Goal: Task Accomplishment & Management: Use online tool/utility

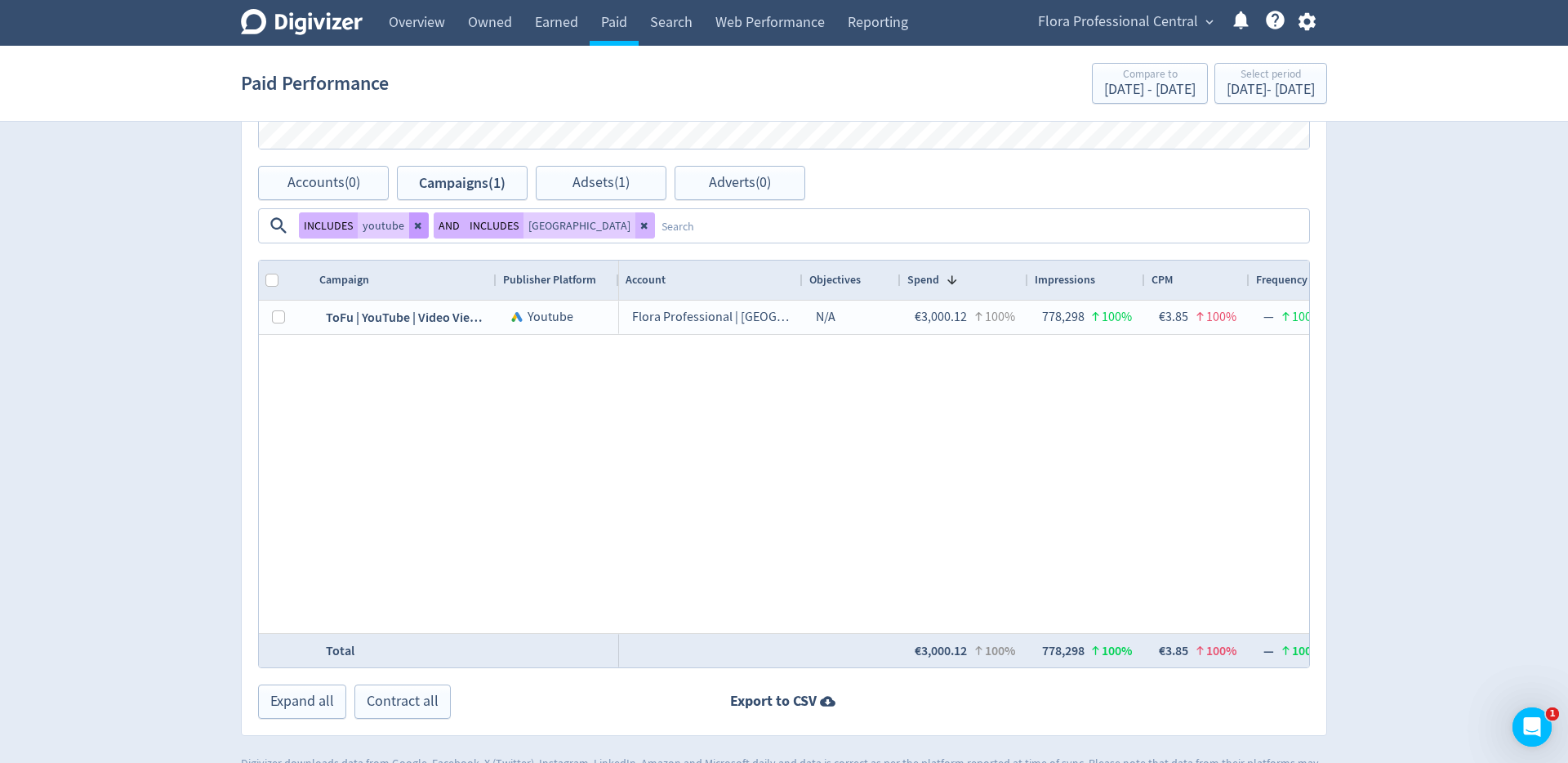
scroll to position [805, 0]
click at [421, 223] on icon at bounding box center [417, 226] width 7 height 7
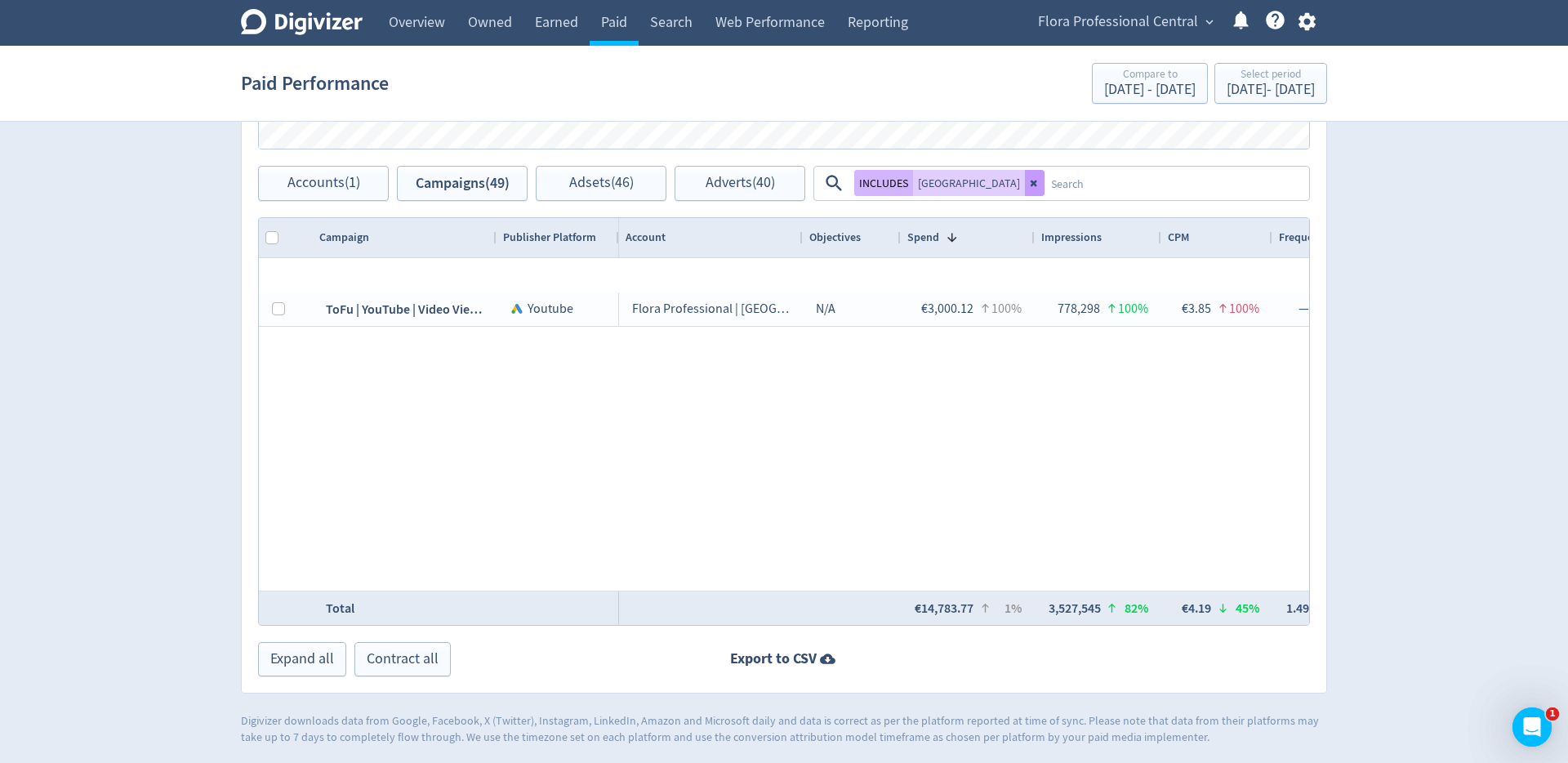
click at [1030, 183] on icon at bounding box center [1034, 183] width 10 height 10
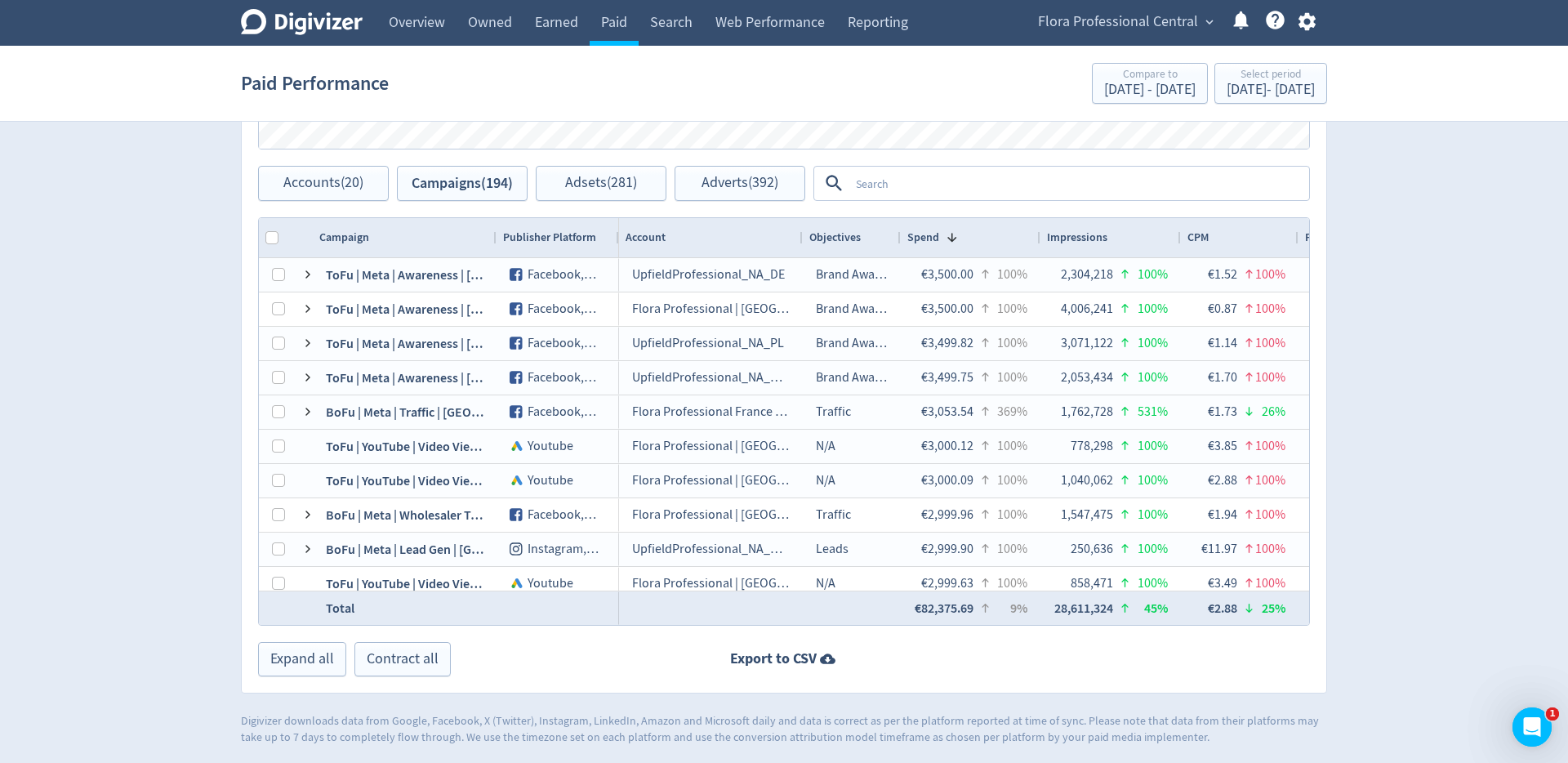
click at [955, 185] on textarea at bounding box center [1078, 183] width 458 height 31
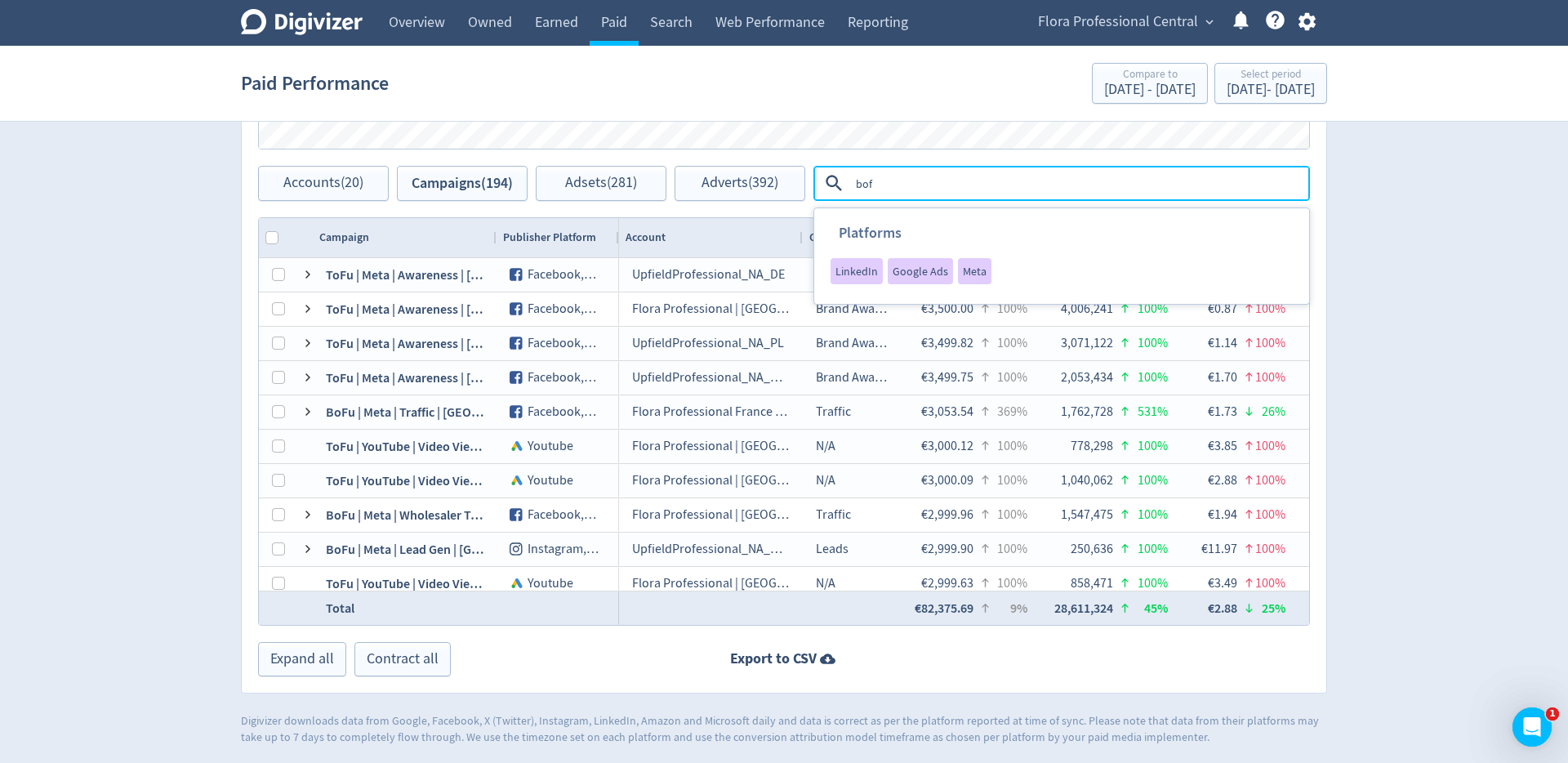
type textarea "bofu"
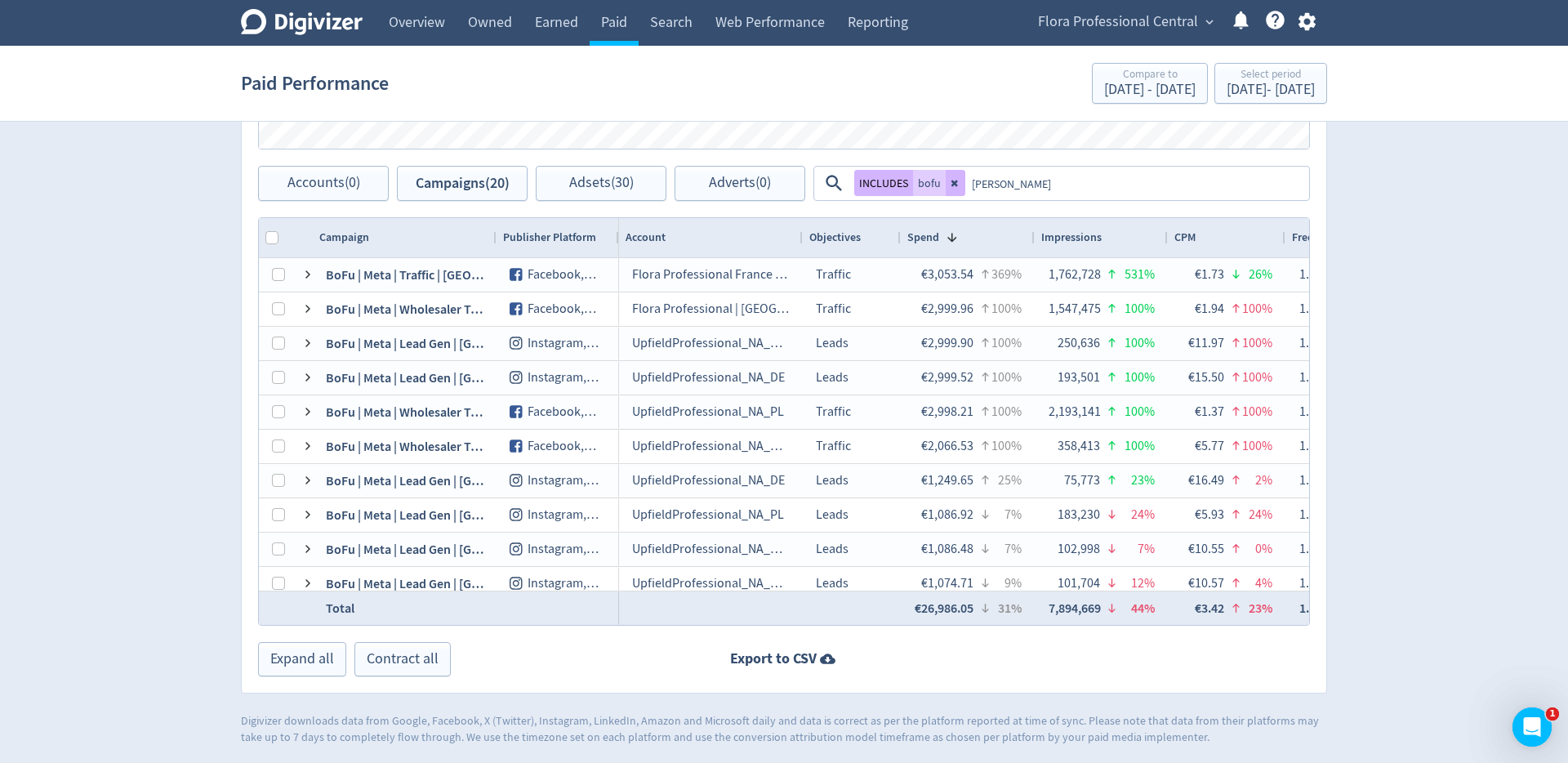
type textarea "[GEOGRAPHIC_DATA]"
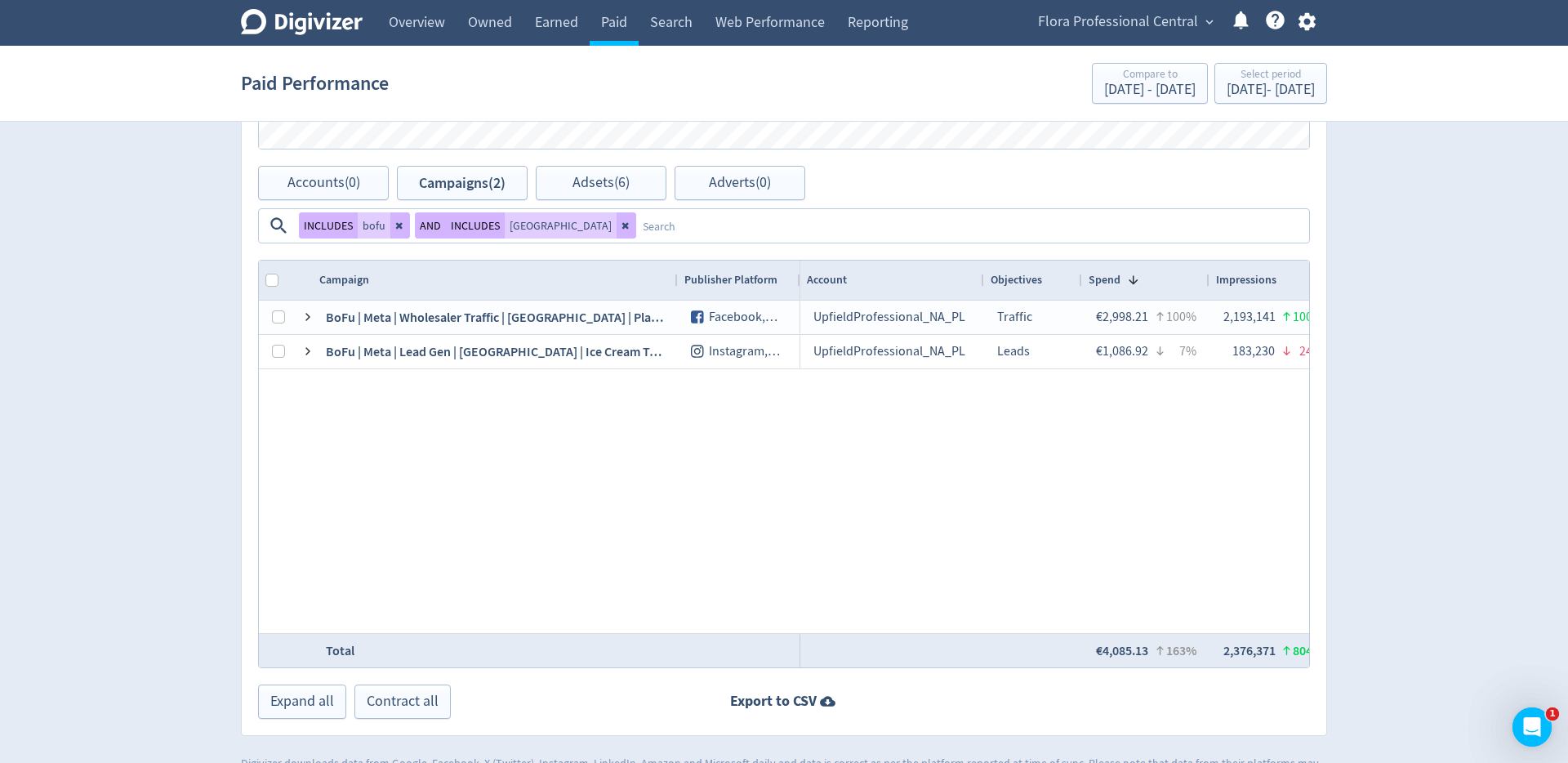
drag, startPoint x: 495, startPoint y: 234, endPoint x: 677, endPoint y: 234, distance: 182.0
click at [677, 260] on div at bounding box center [677, 280] width 7 height 39
click at [1193, 211] on textarea at bounding box center [972, 226] width 671 height 31
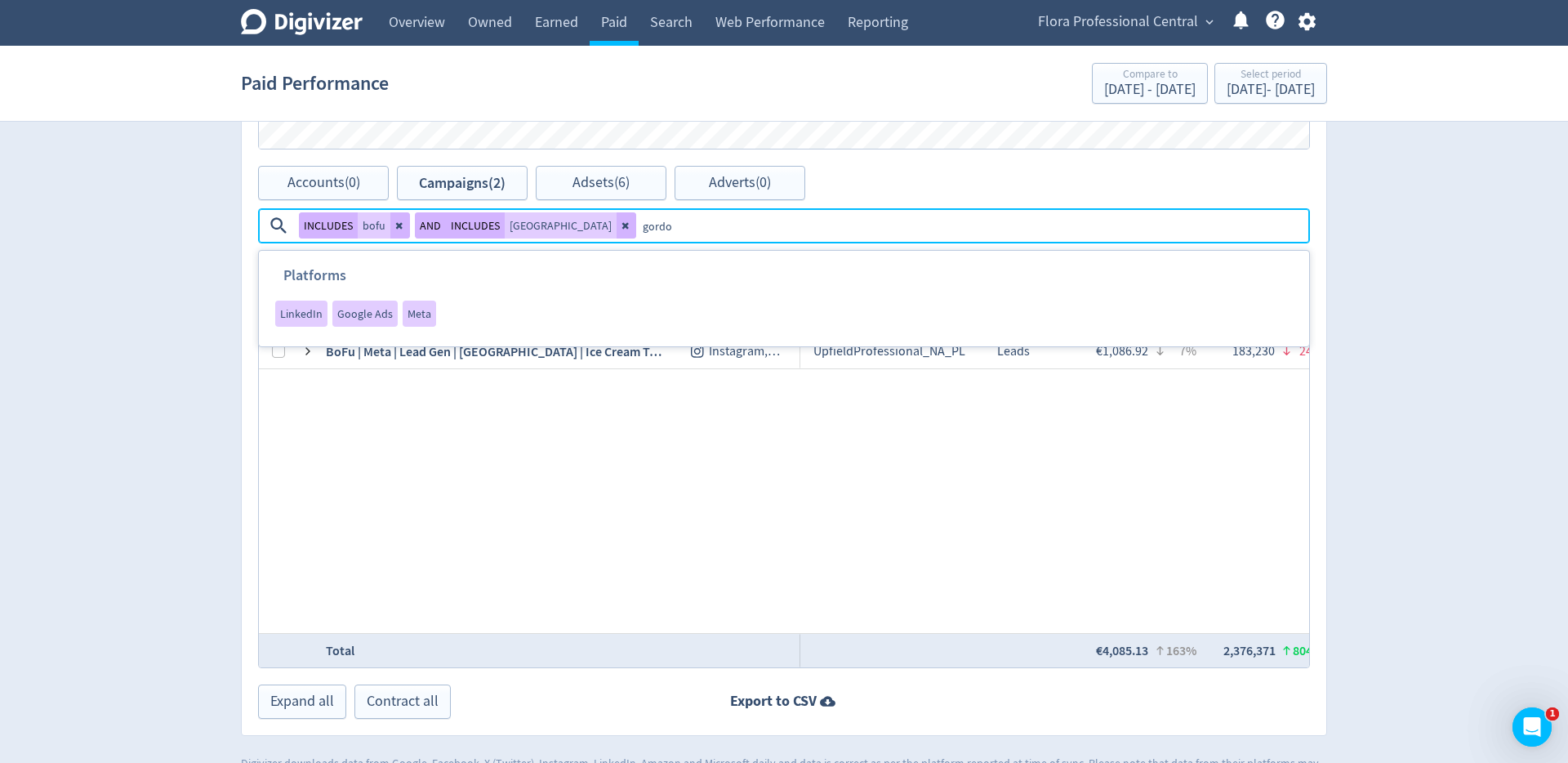
type textarea "[PERSON_NAME]"
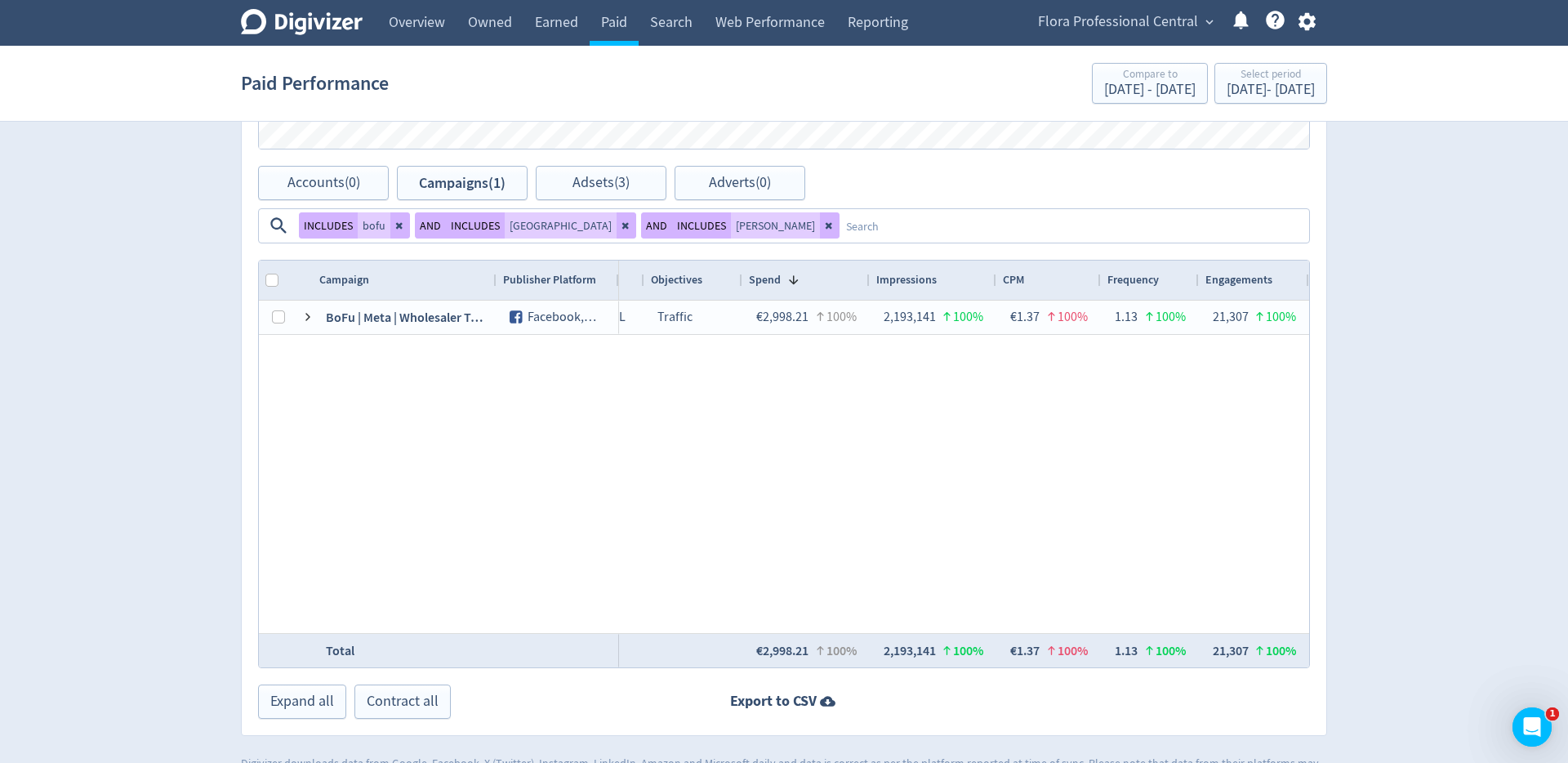
scroll to position [0, 0]
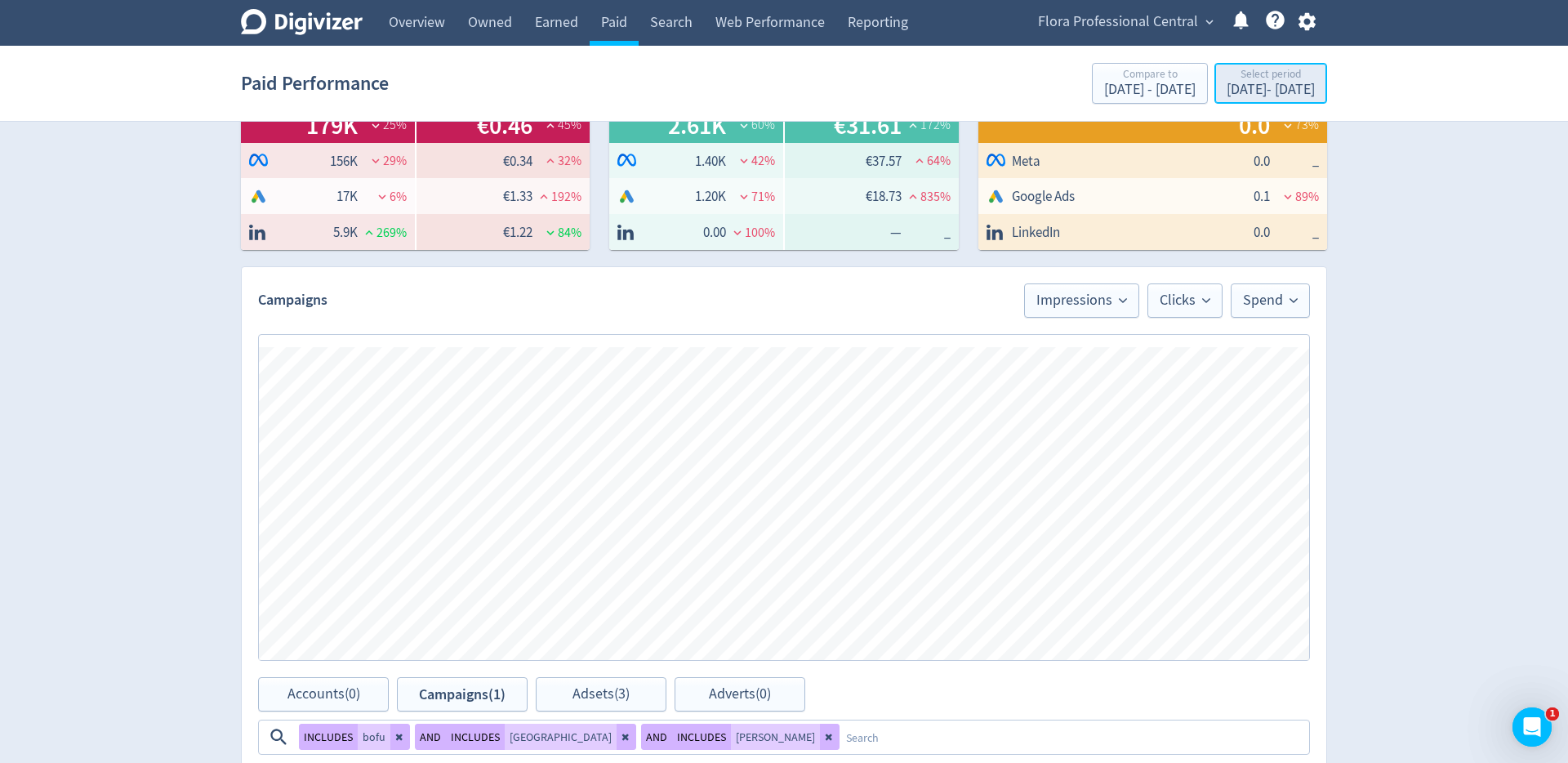
click at [1227, 86] on div "[DATE] - [DATE]" at bounding box center [1271, 90] width 88 height 15
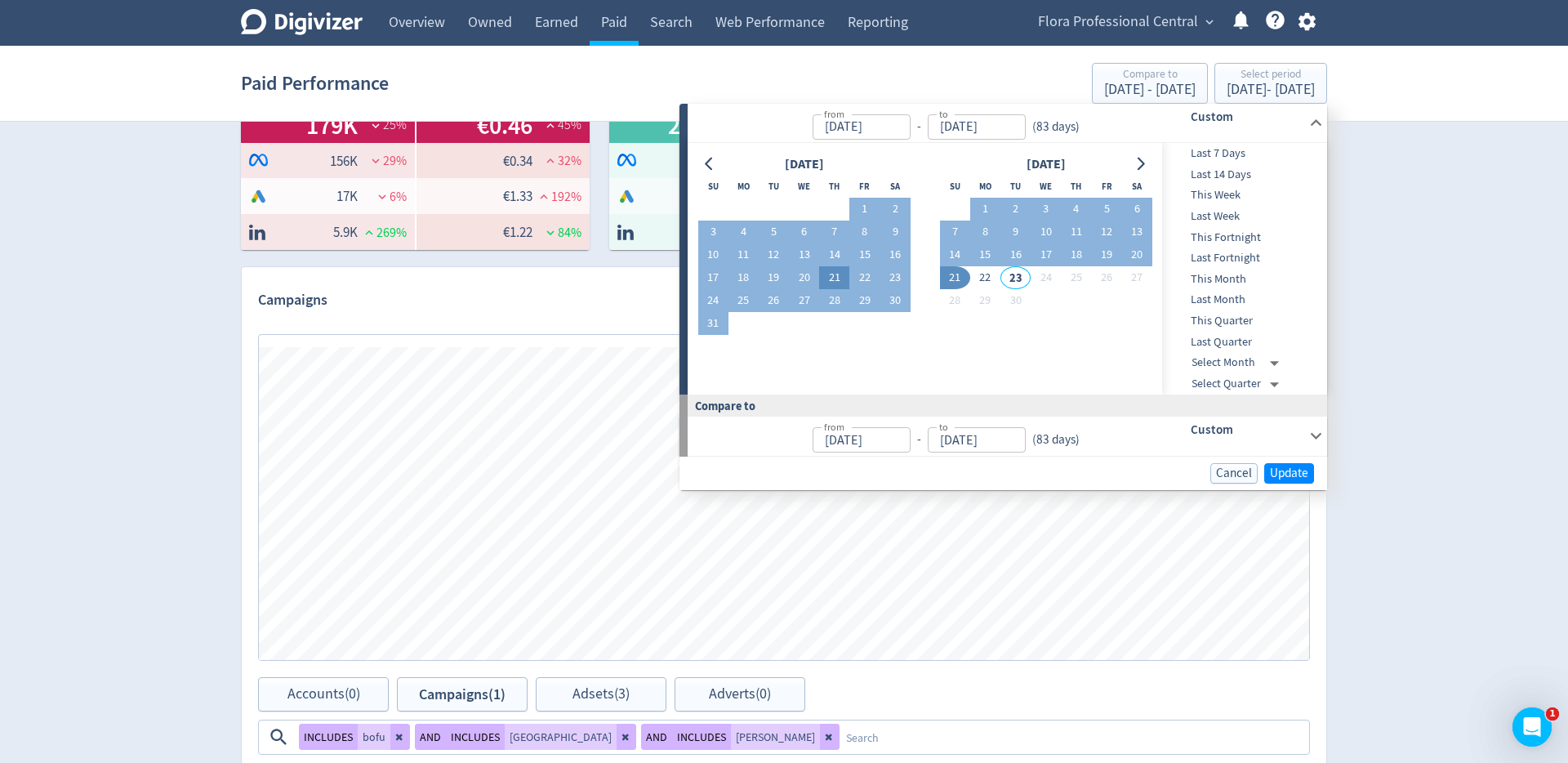
click at [829, 283] on button "21" at bounding box center [834, 277] width 31 height 23
type input "[DATE]"
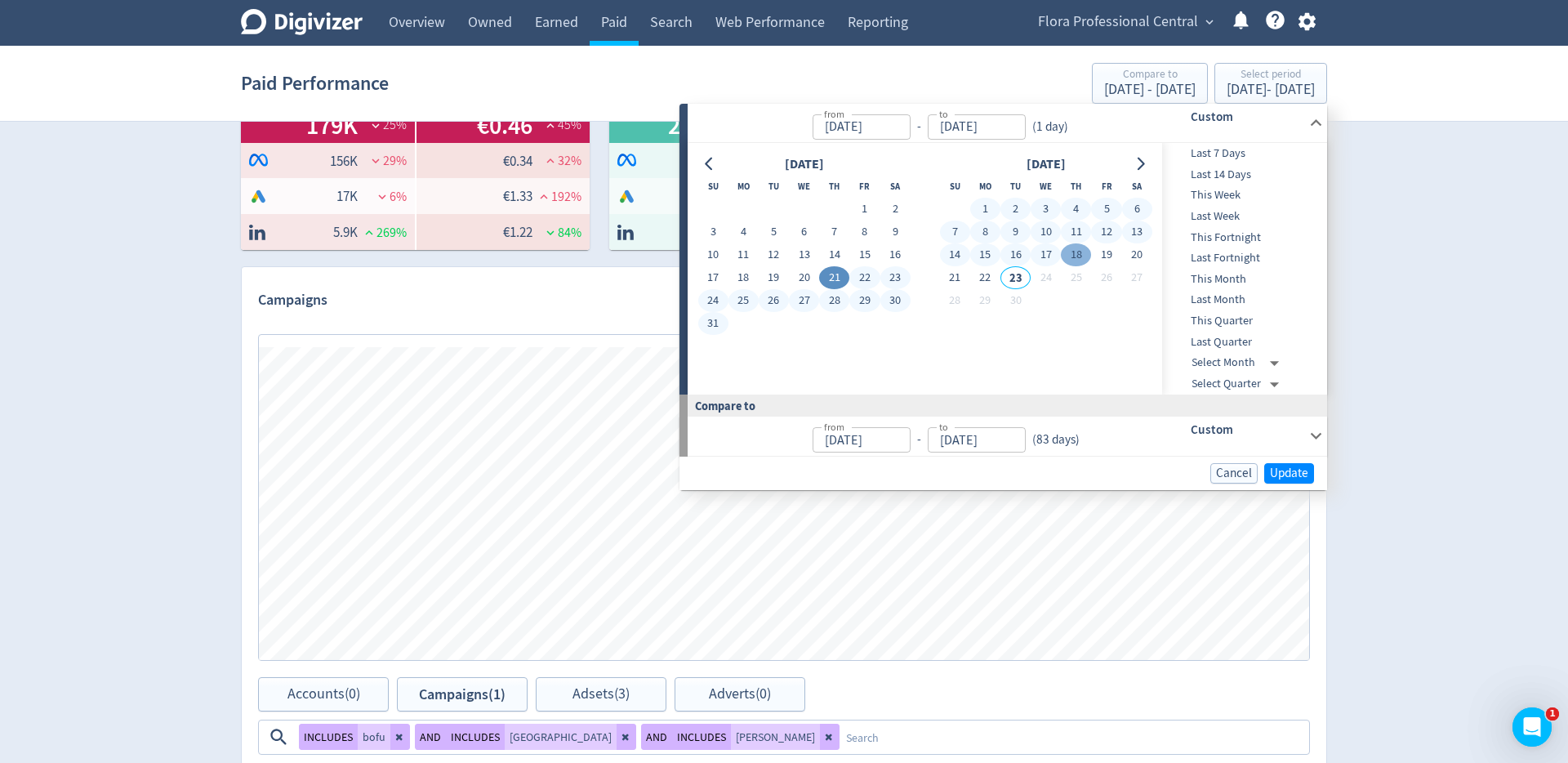
click at [1077, 256] on button "18" at bounding box center [1075, 255] width 31 height 23
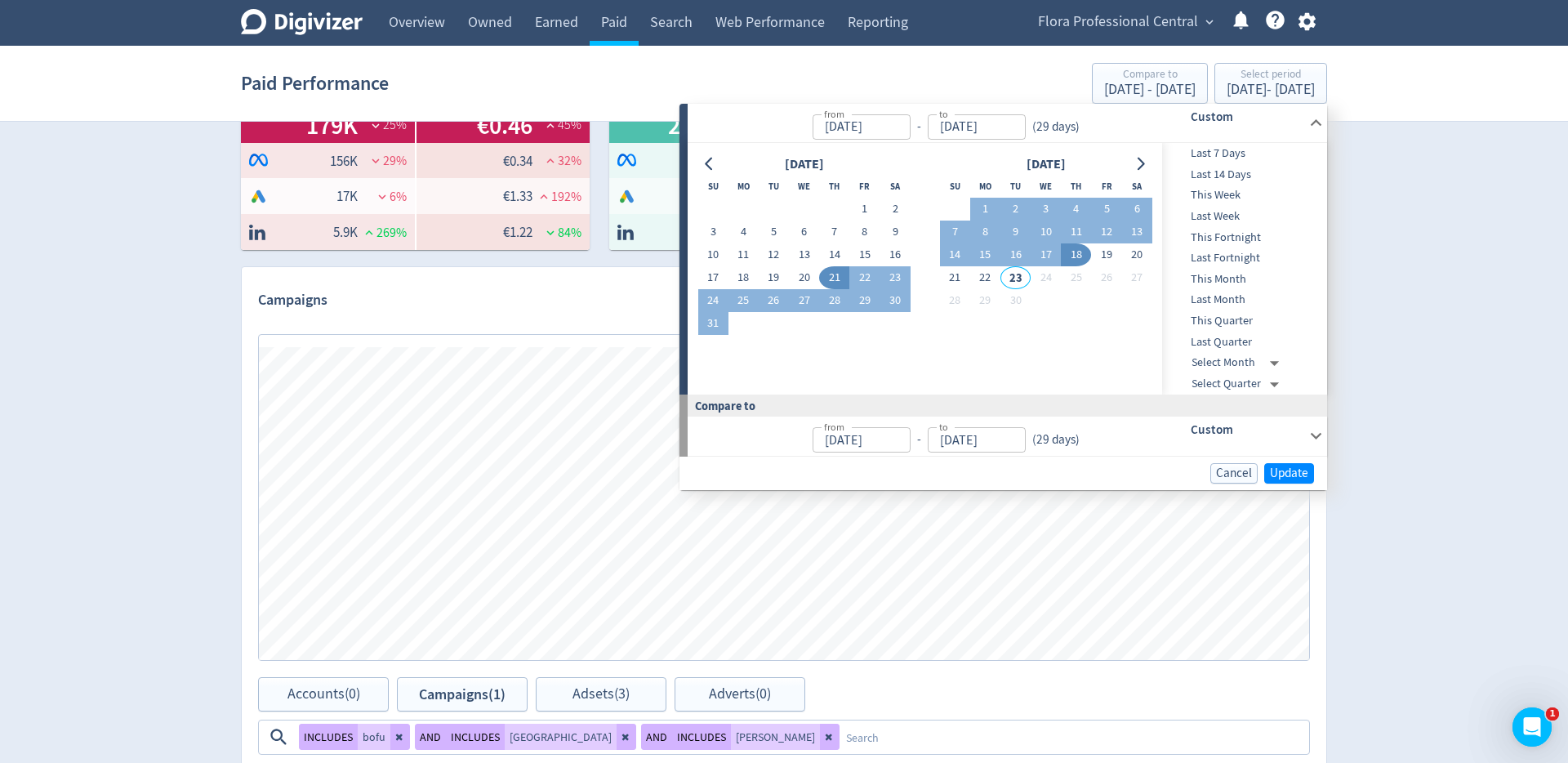
type input "[DATE]"
click at [1300, 467] on span "Update" at bounding box center [1288, 473] width 38 height 12
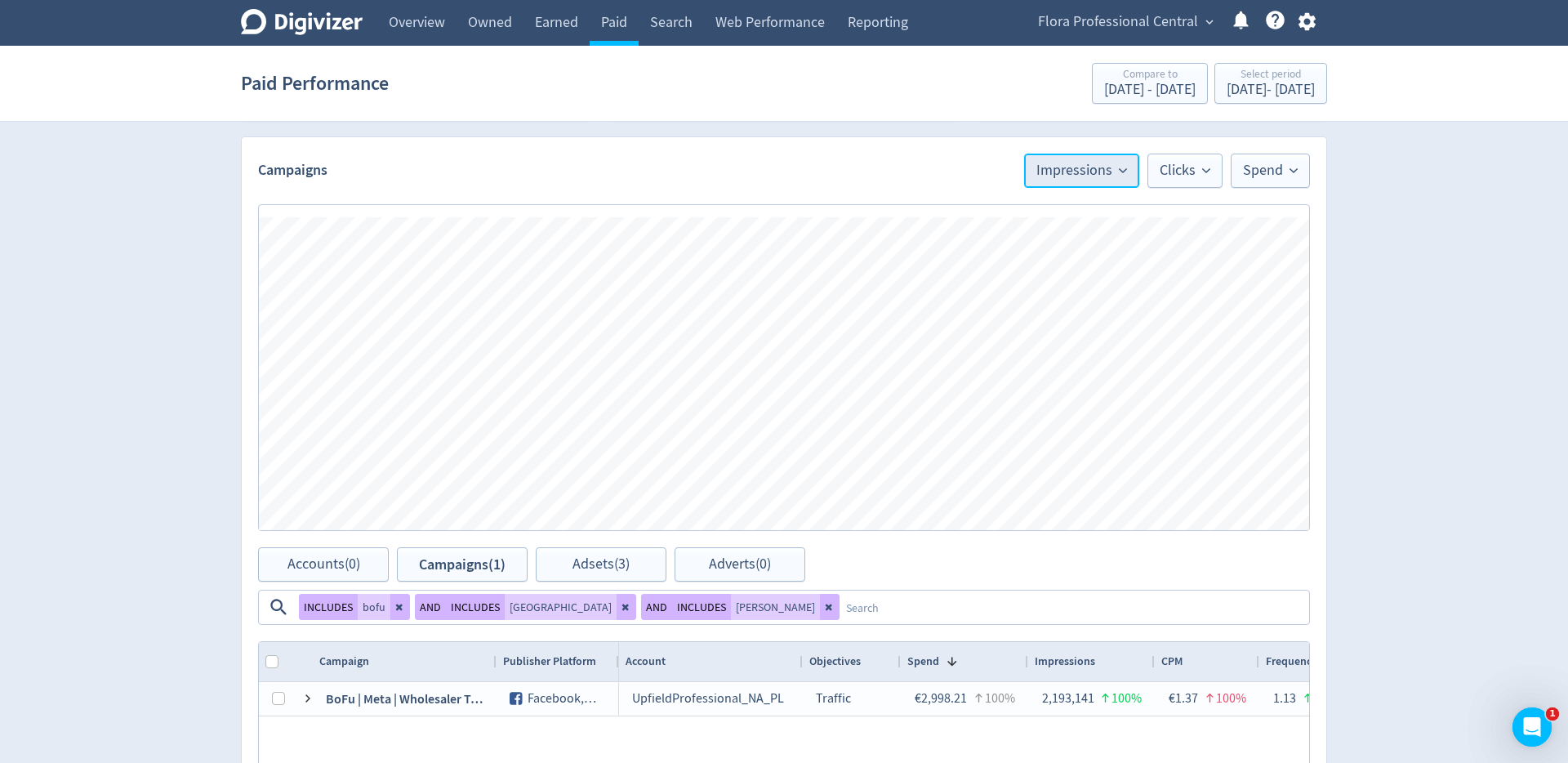
click at [1077, 158] on button "Impressions" at bounding box center [1082, 170] width 115 height 34
click at [1063, 322] on li "CPC" at bounding box center [1060, 335] width 157 height 37
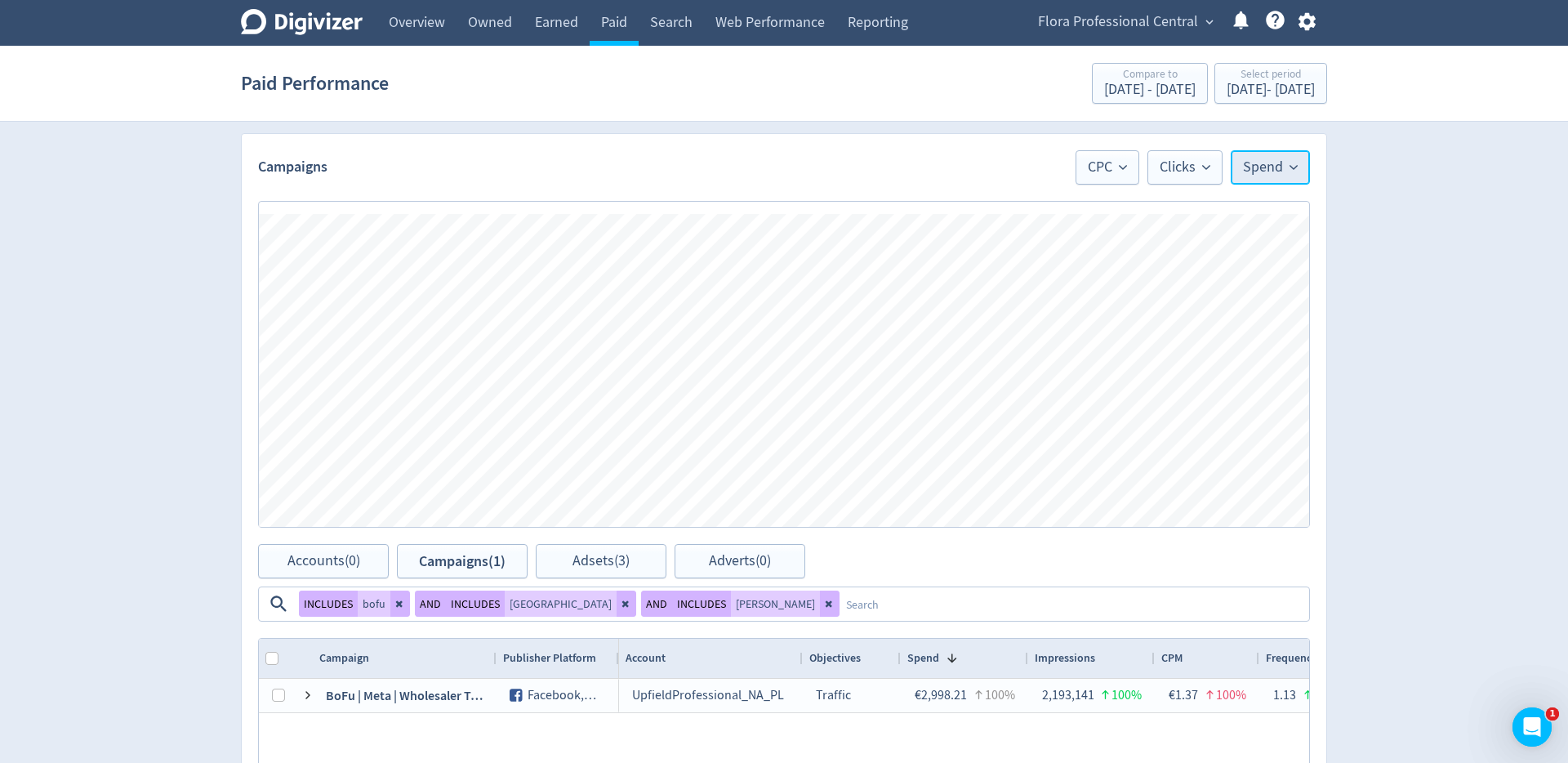
click at [1277, 162] on span "Spend" at bounding box center [1270, 167] width 55 height 15
click at [1222, 254] on li "No Metric" at bounding box center [1231, 260] width 157 height 37
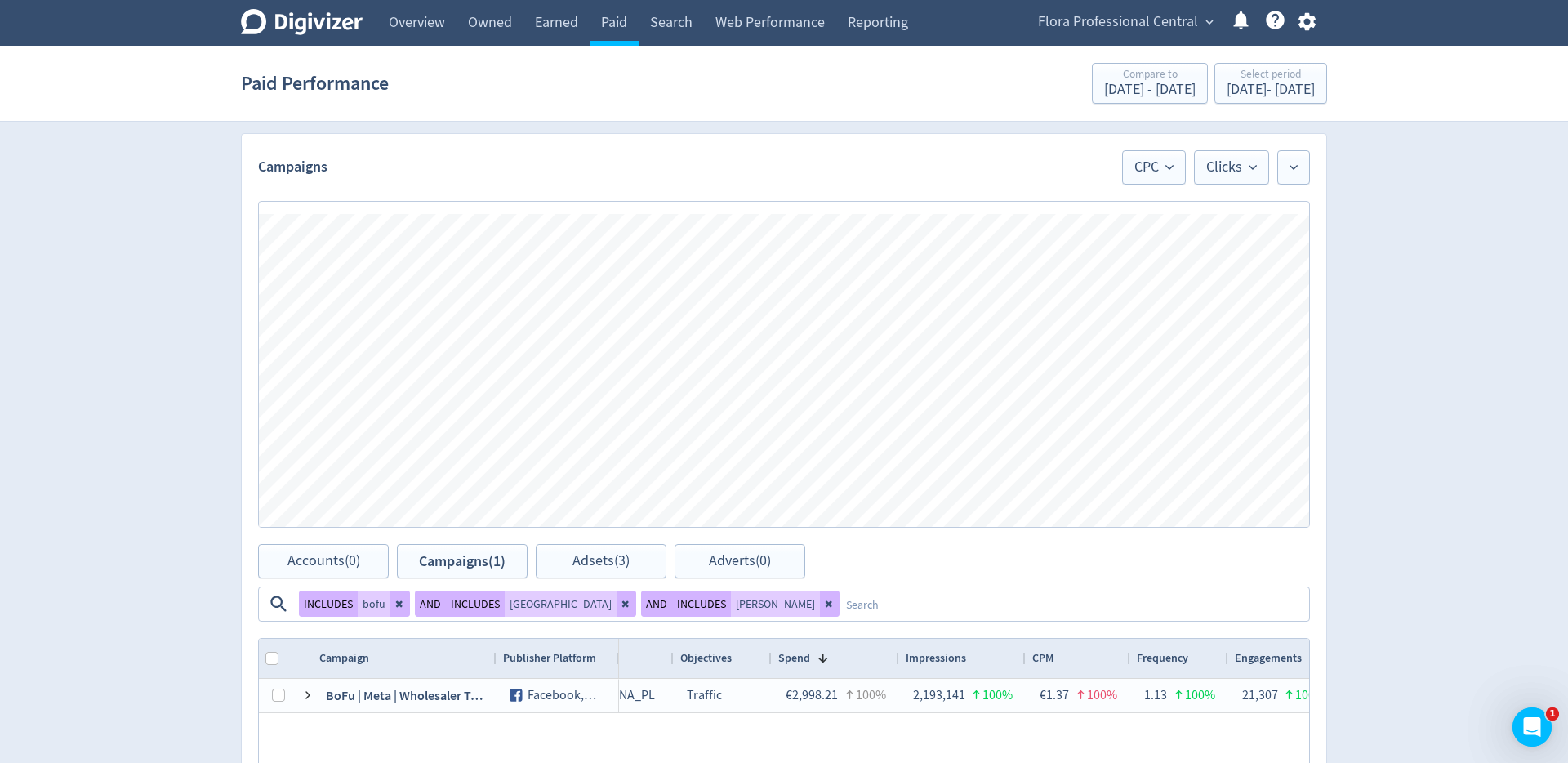
scroll to position [0, 128]
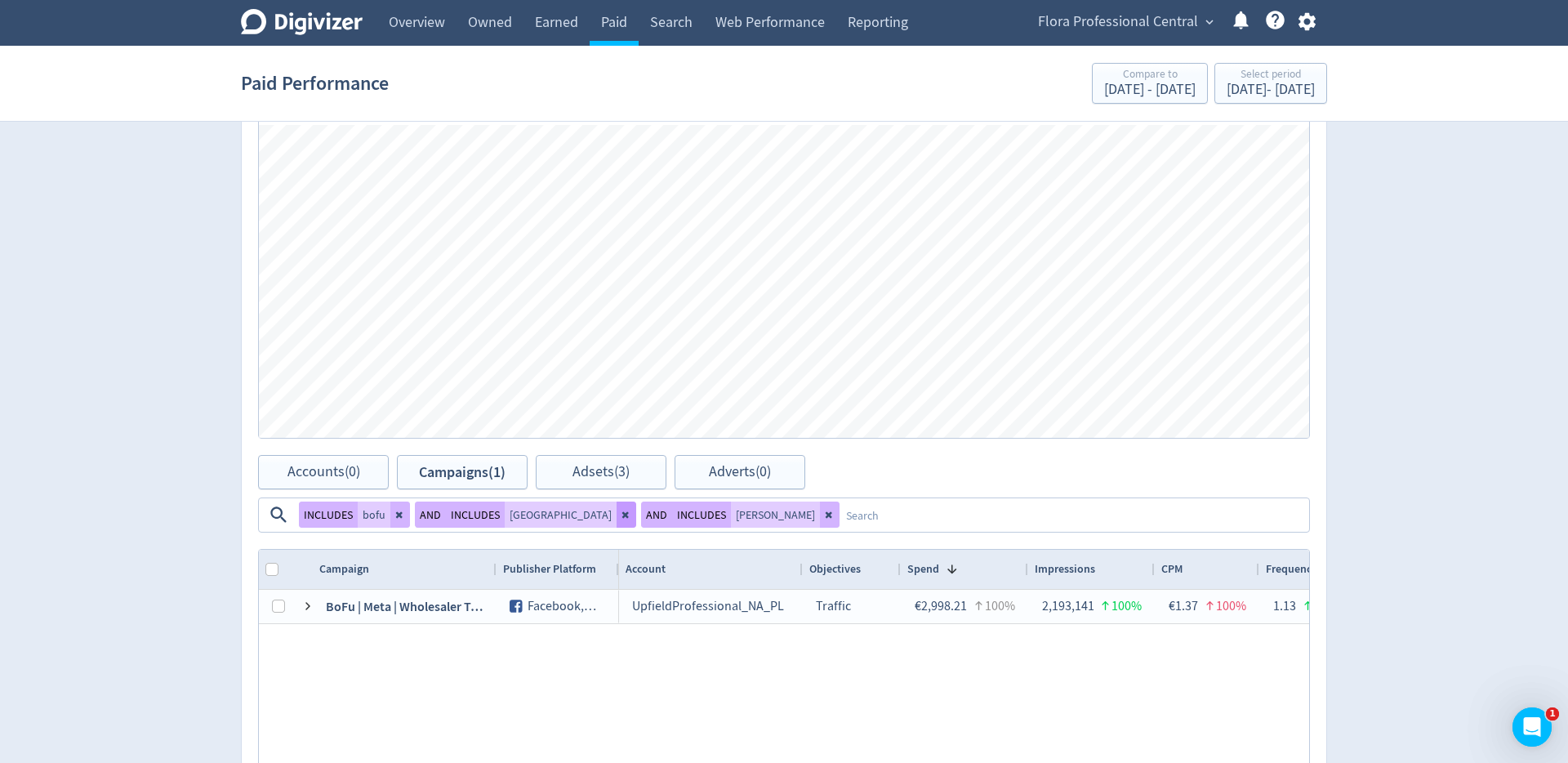
click at [616, 520] on button at bounding box center [626, 515] width 20 height 26
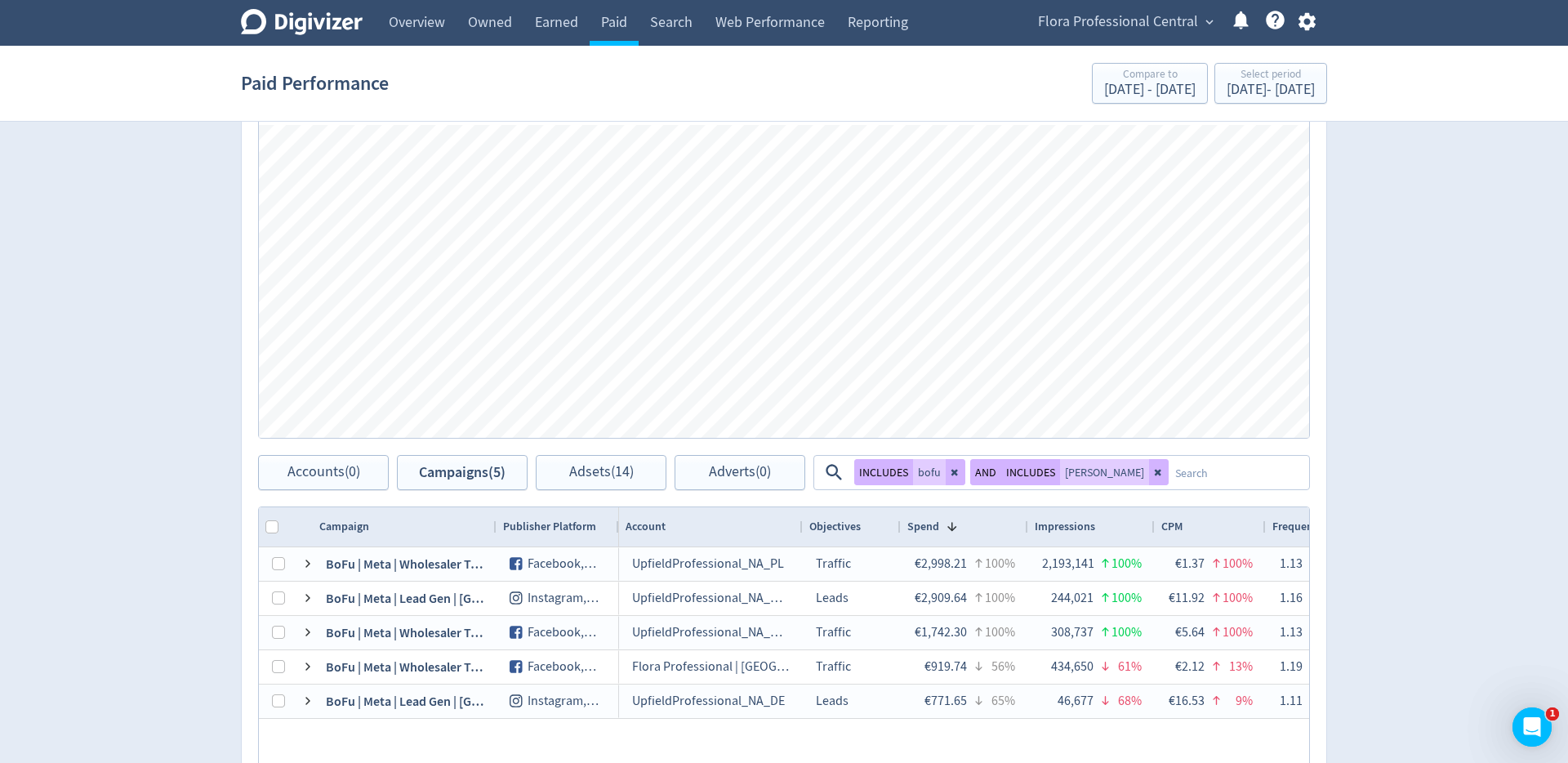
click at [1168, 467] on textarea at bounding box center [1237, 472] width 138 height 31
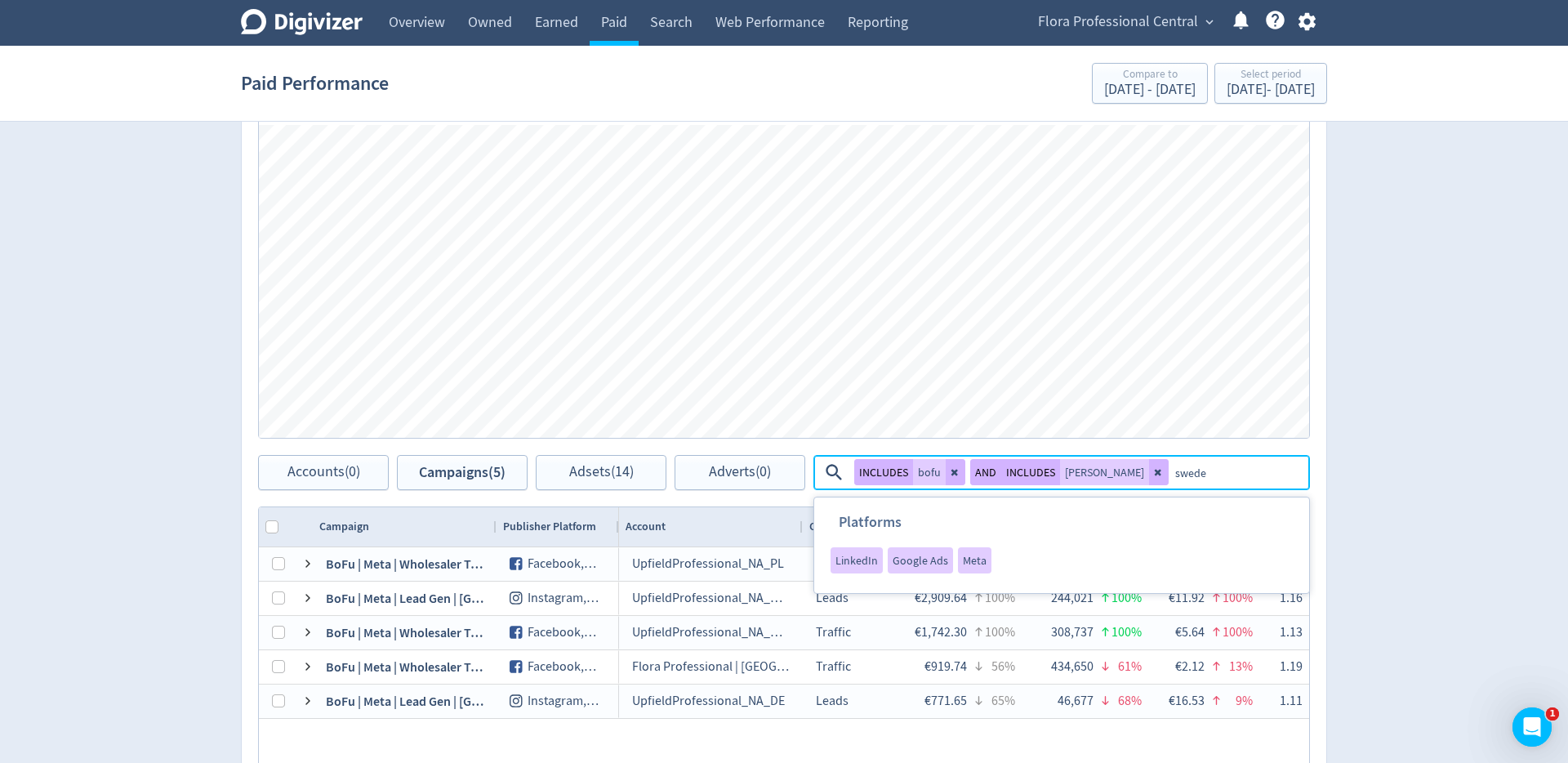
type textarea "[GEOGRAPHIC_DATA]"
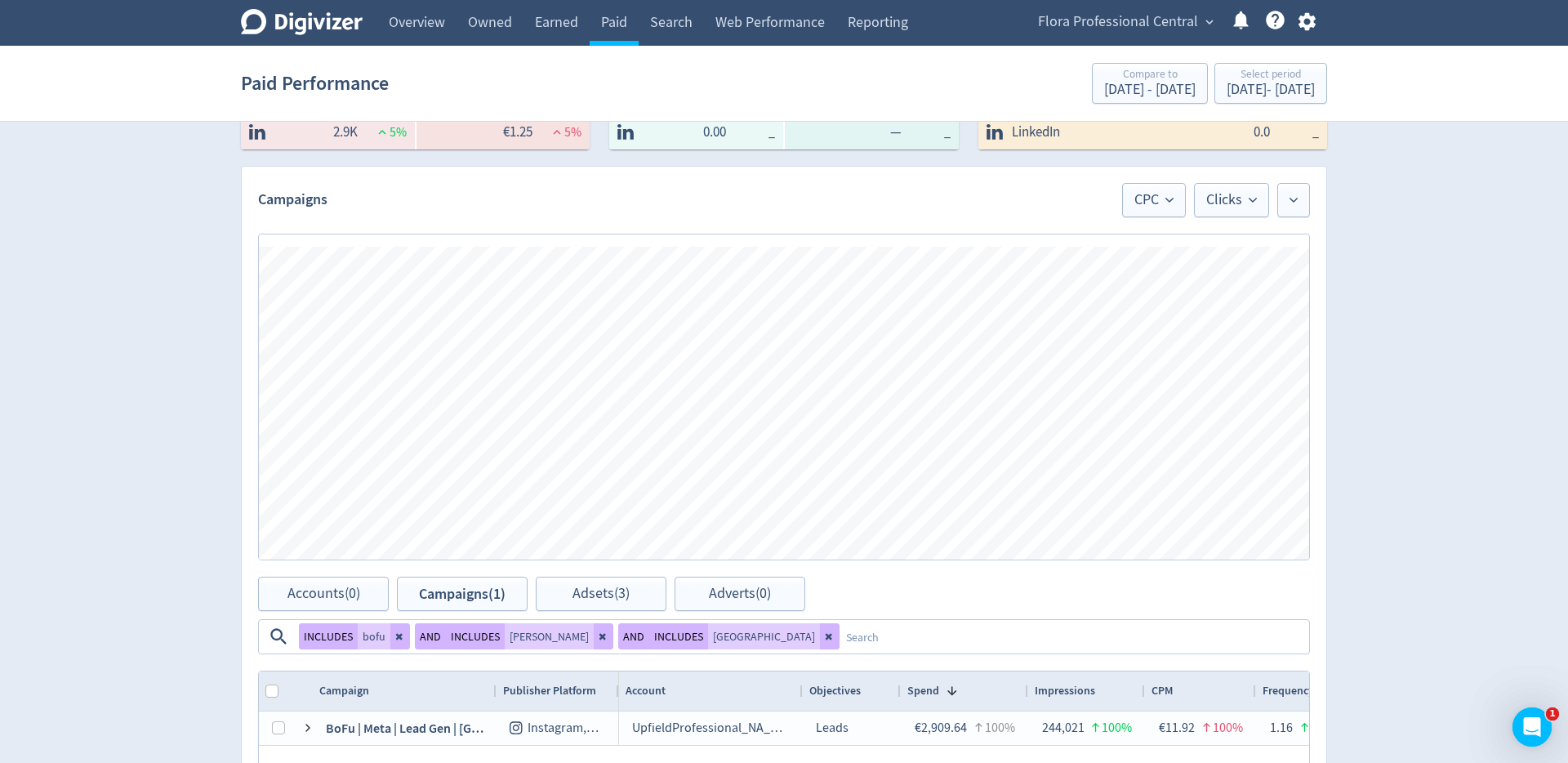
scroll to position [370, 0]
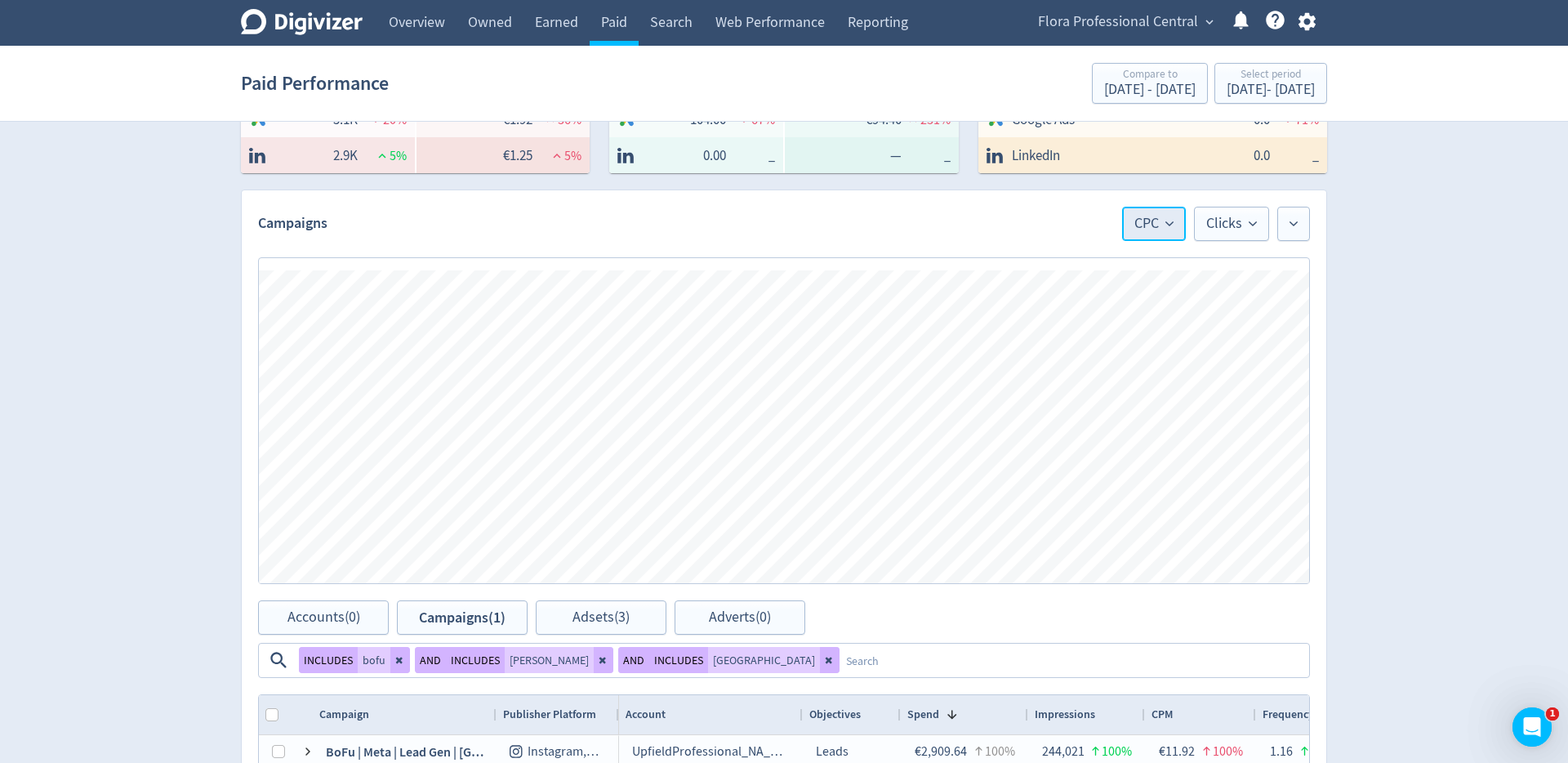
click at [1143, 220] on span "CPC" at bounding box center [1154, 224] width 39 height 15
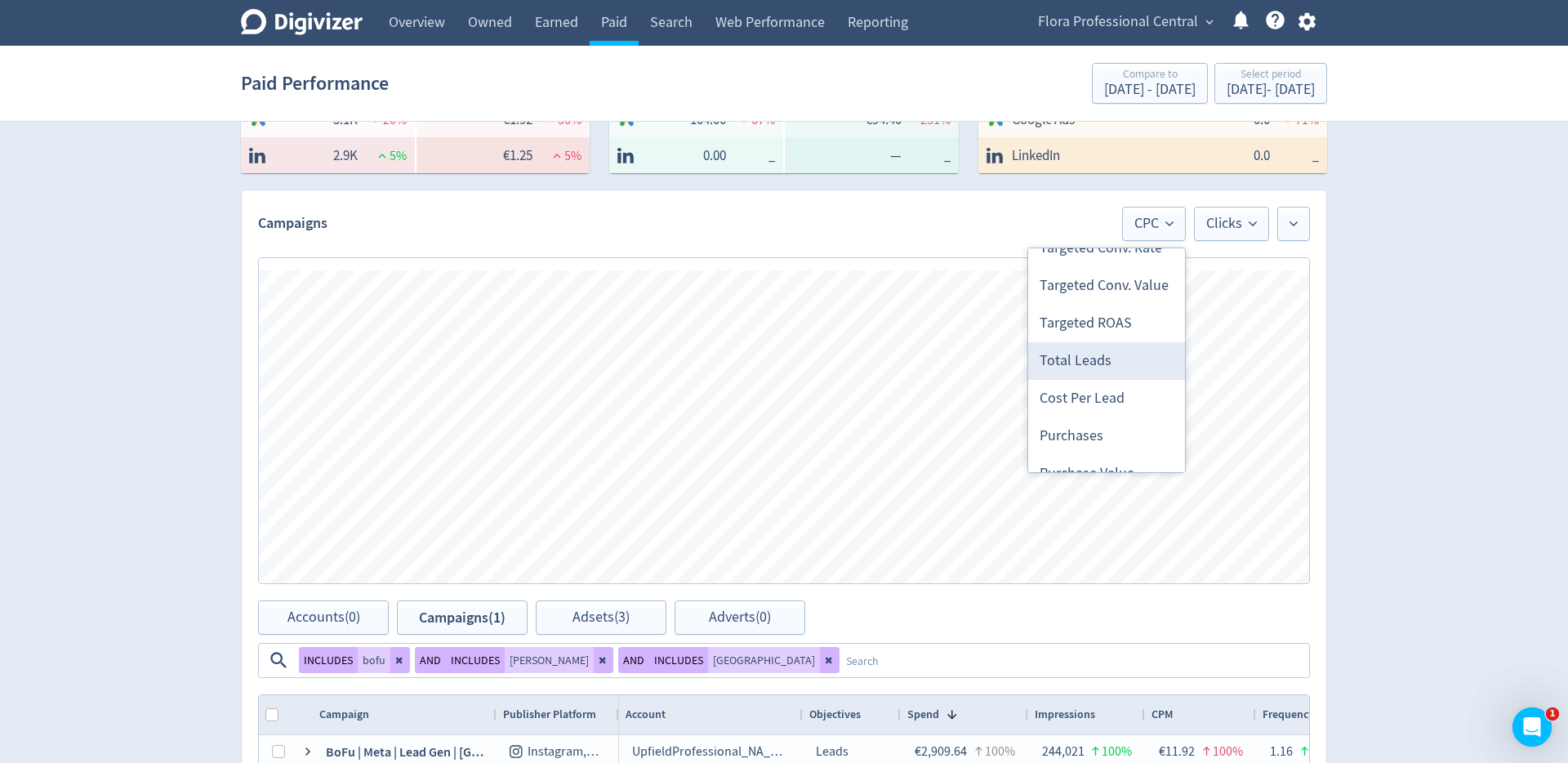
click at [1097, 366] on li "Total Leads" at bounding box center [1106, 361] width 157 height 37
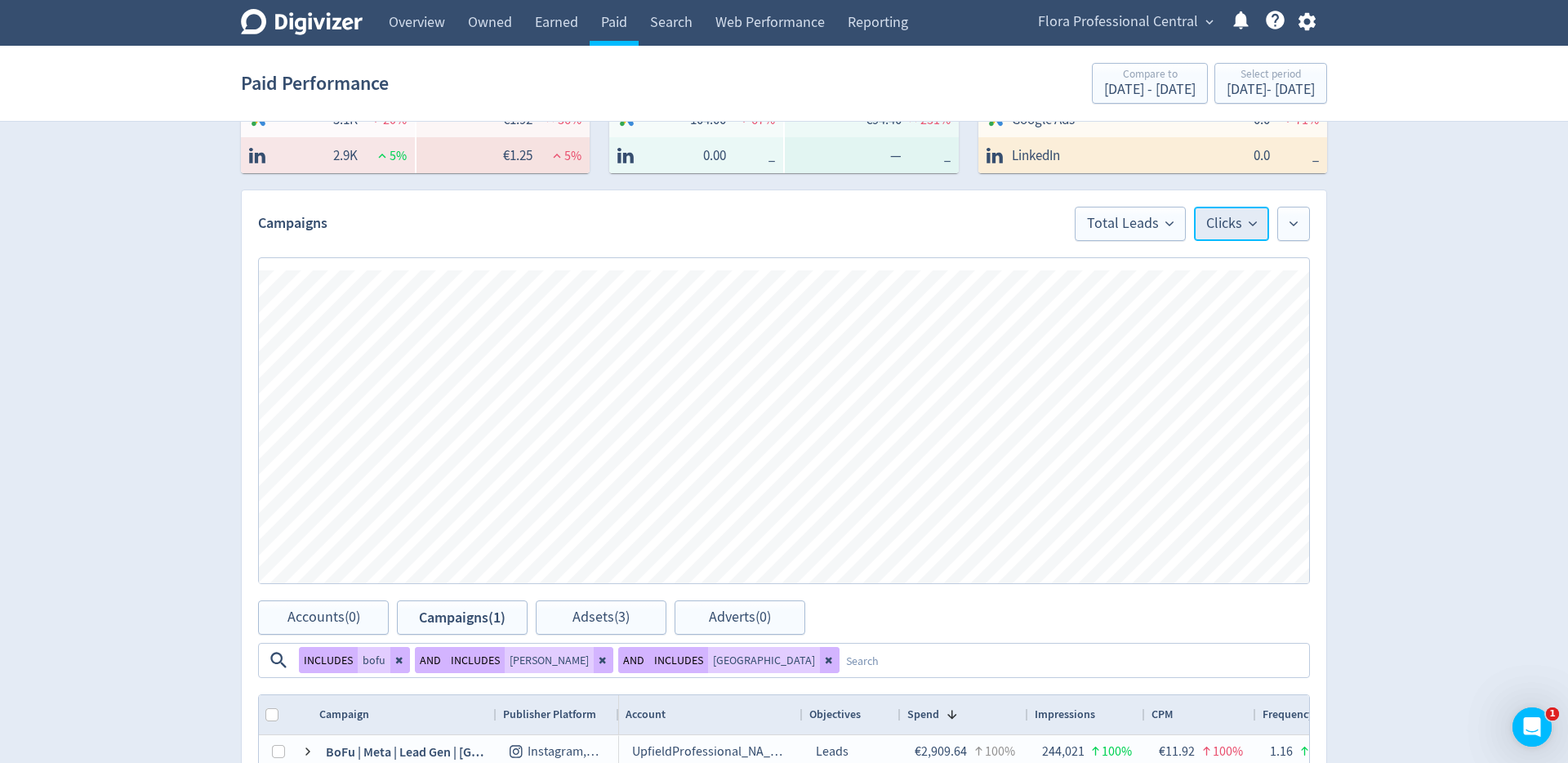
click at [1232, 230] on span "Clicks" at bounding box center [1232, 224] width 50 height 15
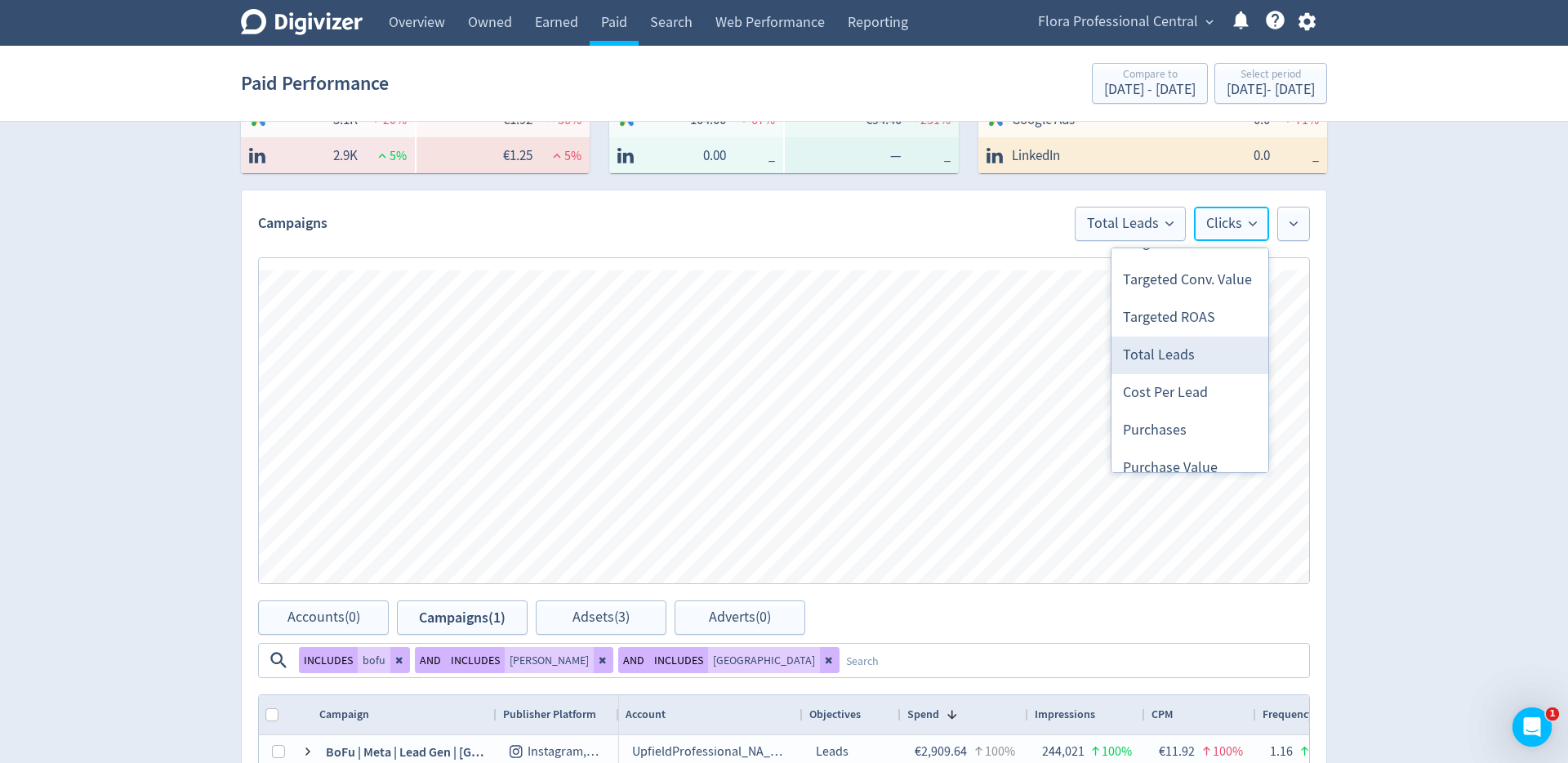
scroll to position [821, 0]
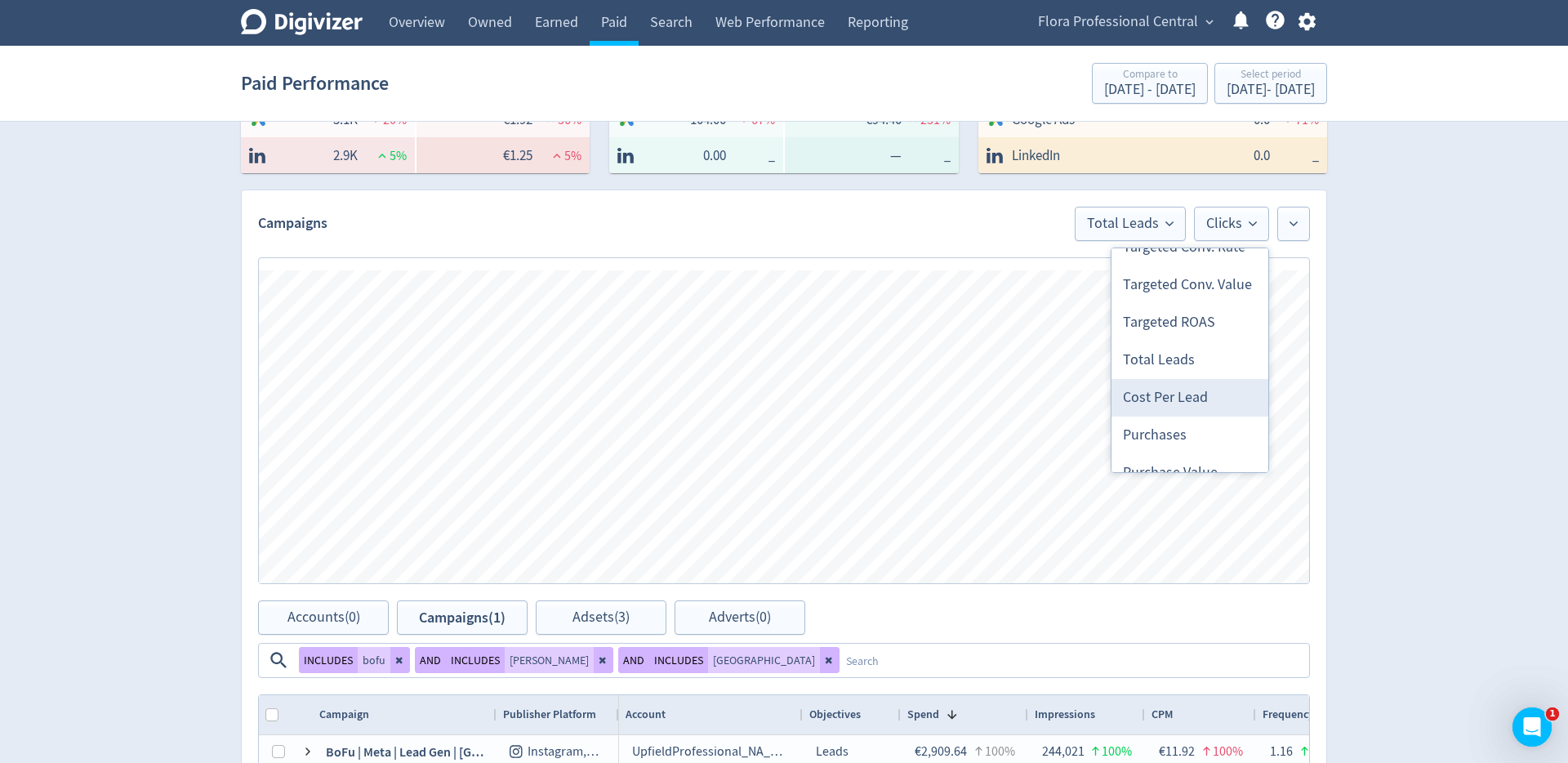
click at [1194, 392] on li "Cost Per Lead" at bounding box center [1190, 398] width 157 height 37
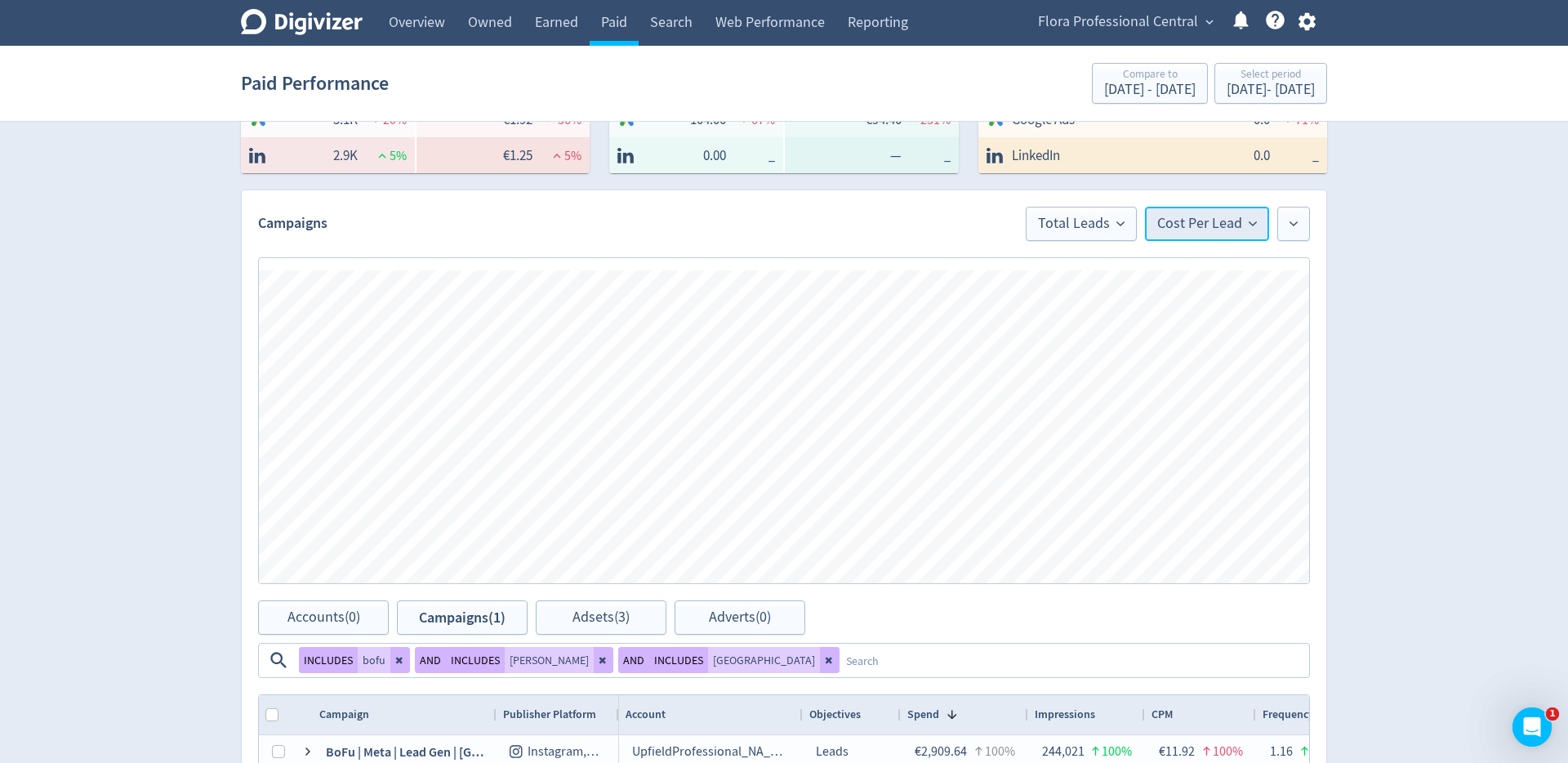
click at [1168, 222] on span "Cost Per Lead" at bounding box center [1206, 224] width 99 height 15
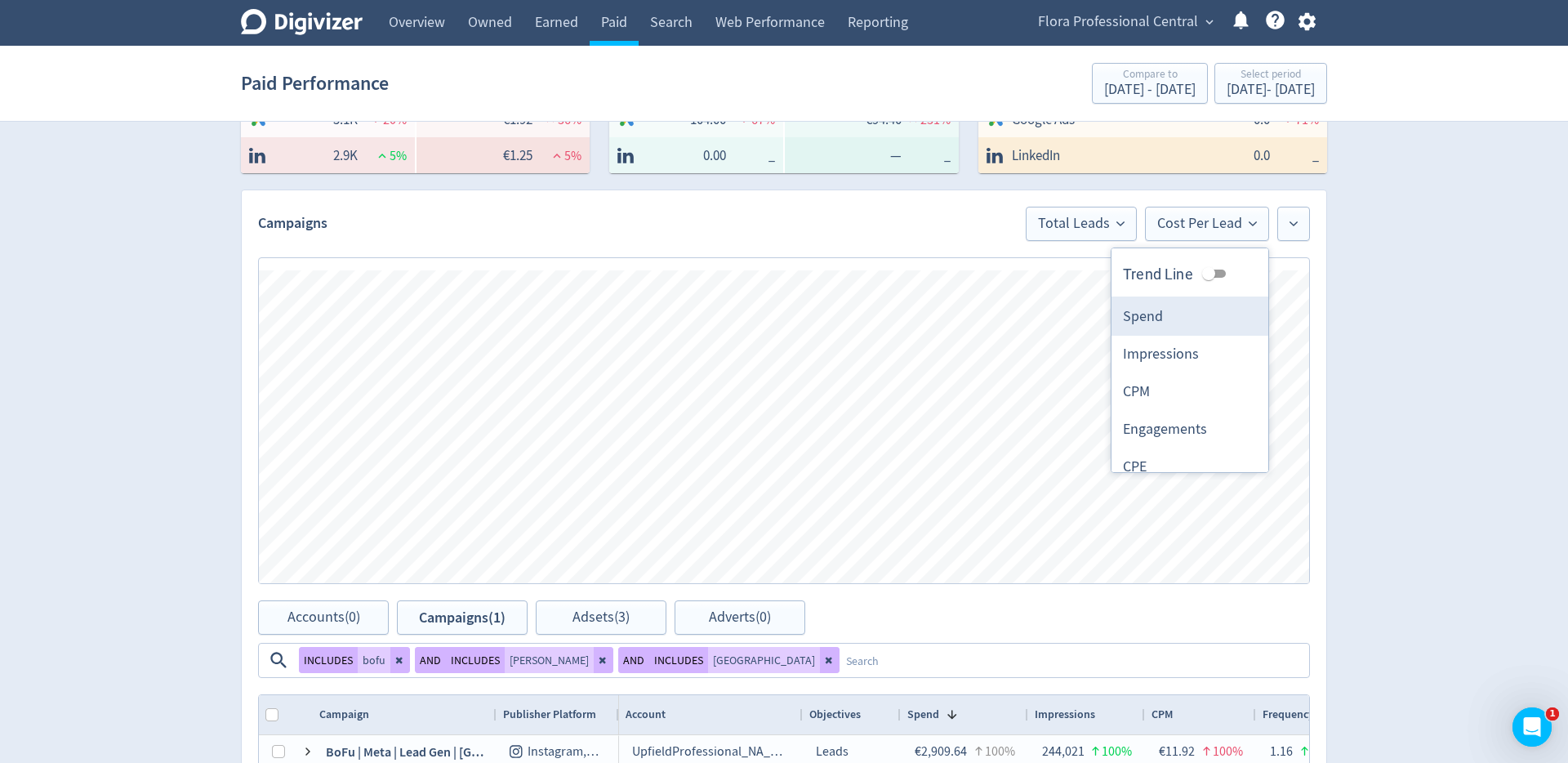
click at [1182, 315] on li "Spend" at bounding box center [1190, 317] width 157 height 37
click at [1376, 424] on div "Digivizer Logo [PERSON_NAME] Logo Overview Owned Earned Paid Search Web Perform…" at bounding box center [784, 426] width 1568 height 1592
click at [1451, 513] on div "Digivizer Logo [PERSON_NAME] Logo Overview Owned Earned Paid Search Web Perform…" at bounding box center [784, 426] width 1568 height 1592
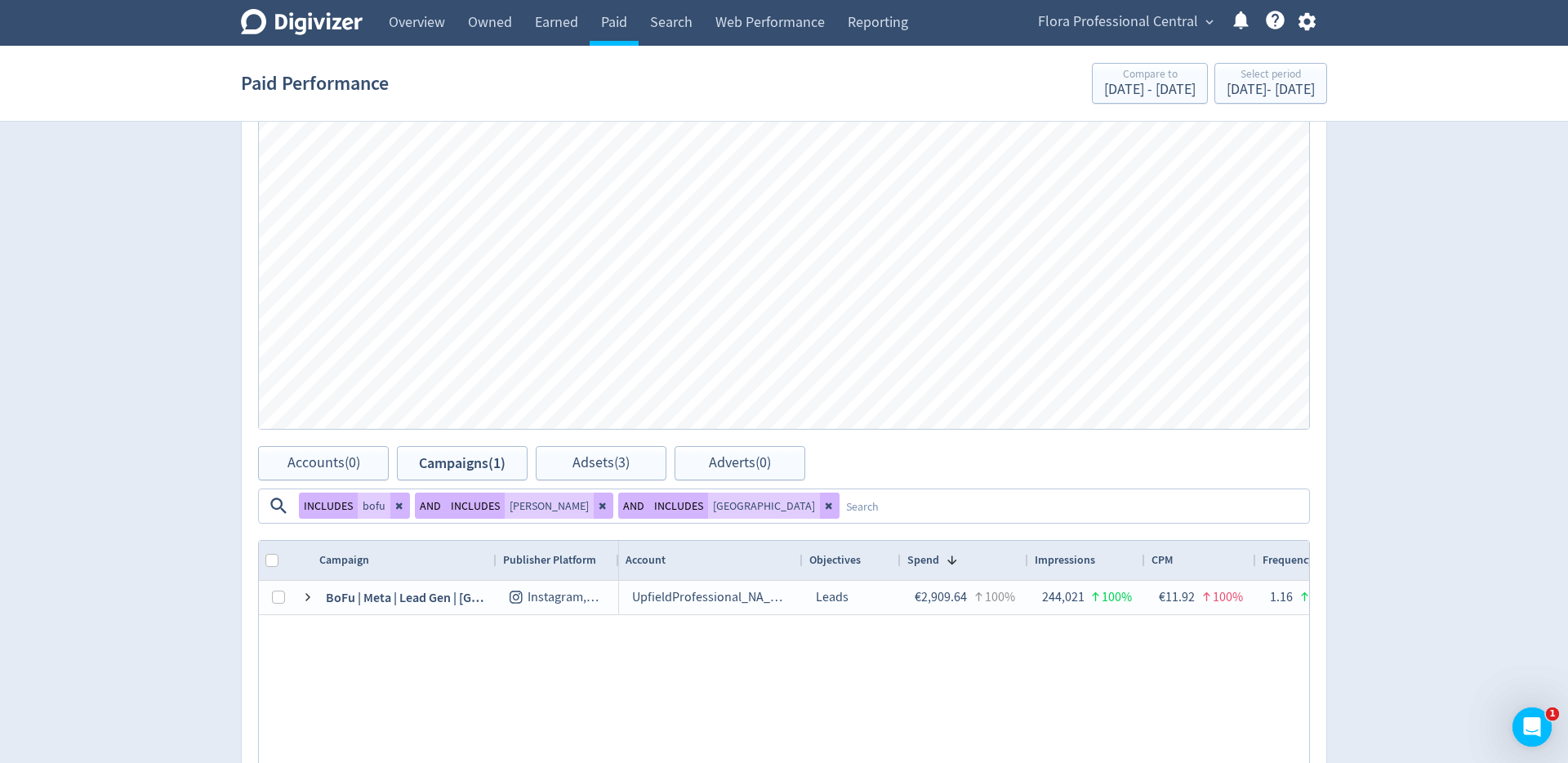
scroll to position [599, 0]
